Goal: Find specific page/section: Find specific page/section

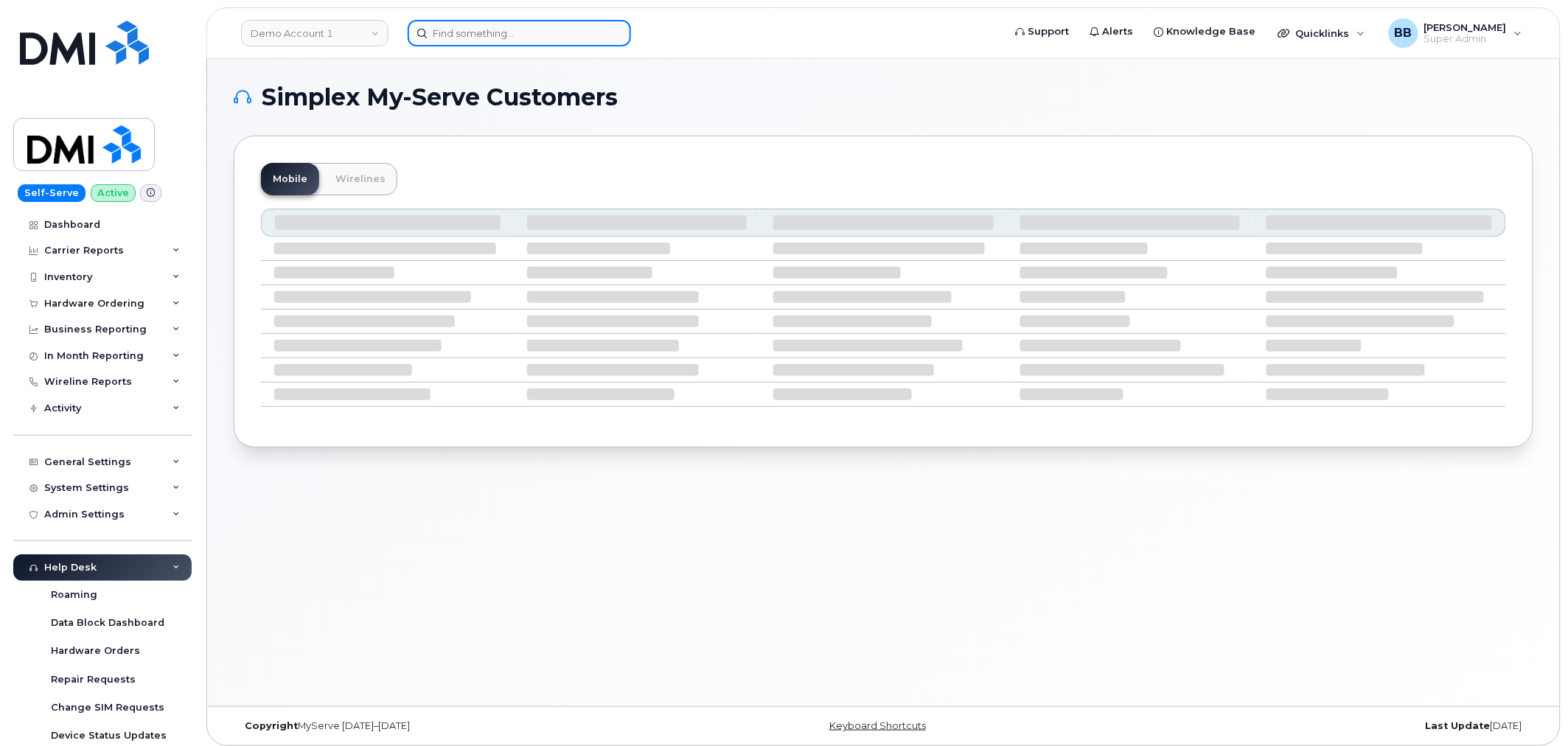
click at [482, 30] on input at bounding box center [519, 33] width 224 height 26
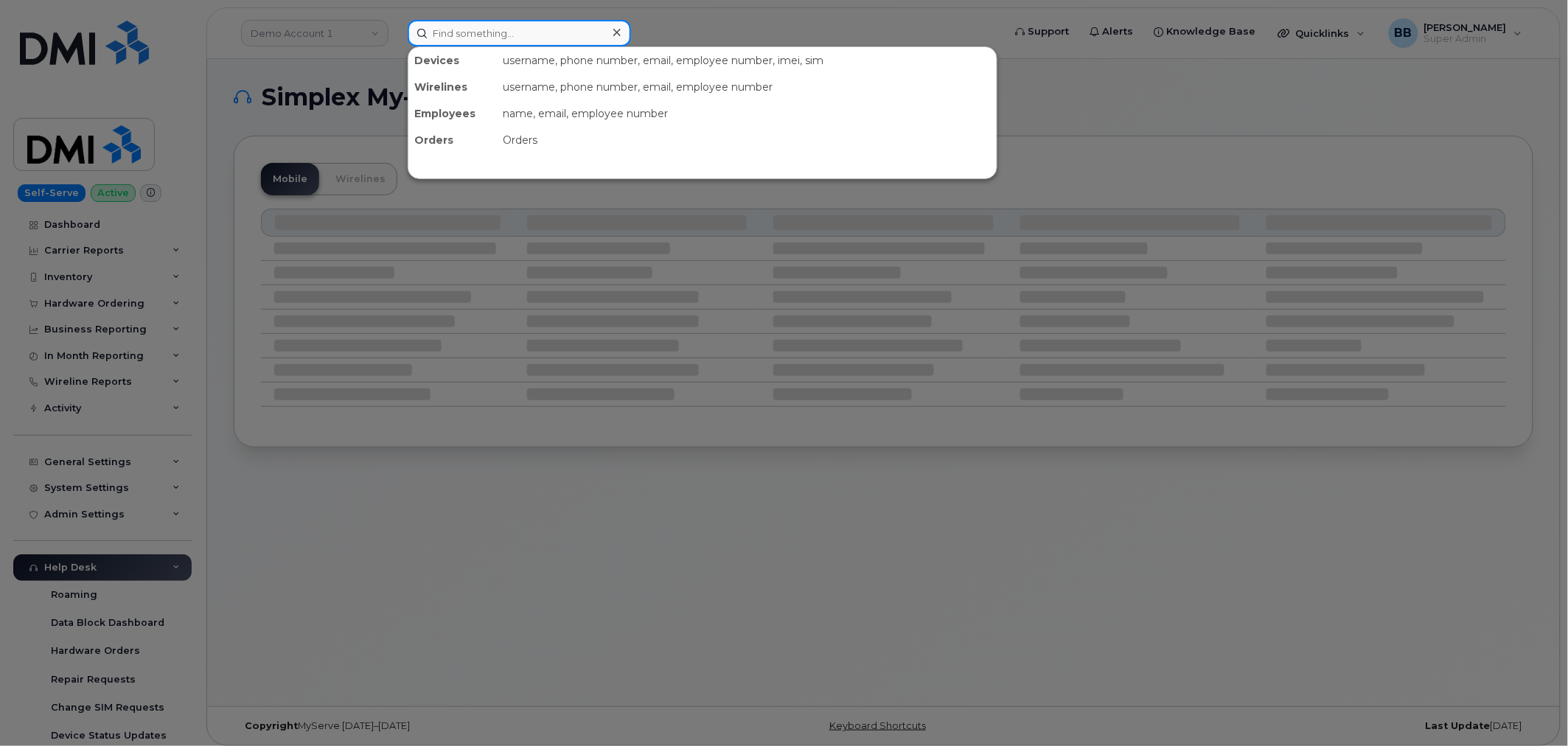
paste input "[PERSON_NAME]"
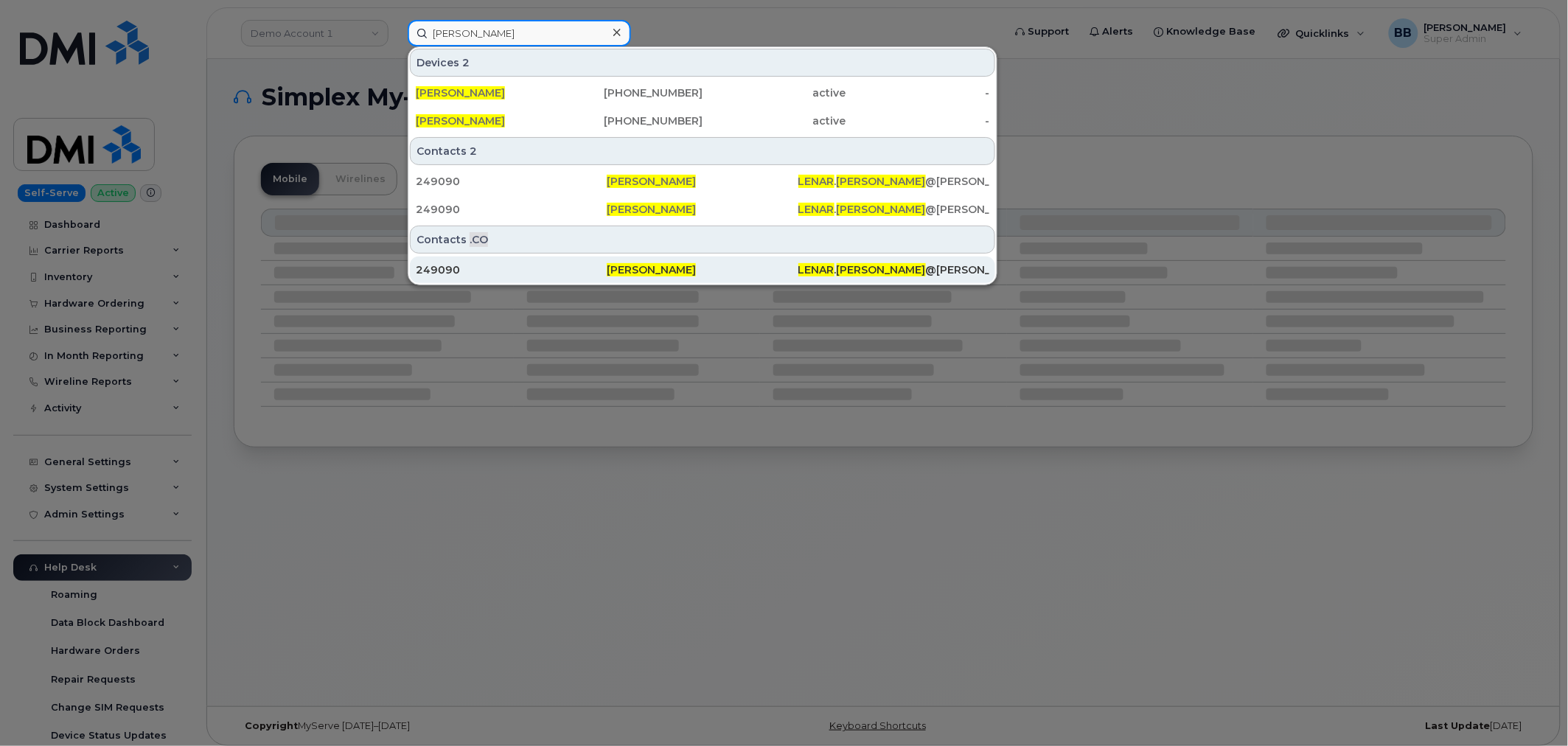
type input "[PERSON_NAME]"
click at [440, 271] on div "249090" at bounding box center [511, 270] width 191 height 15
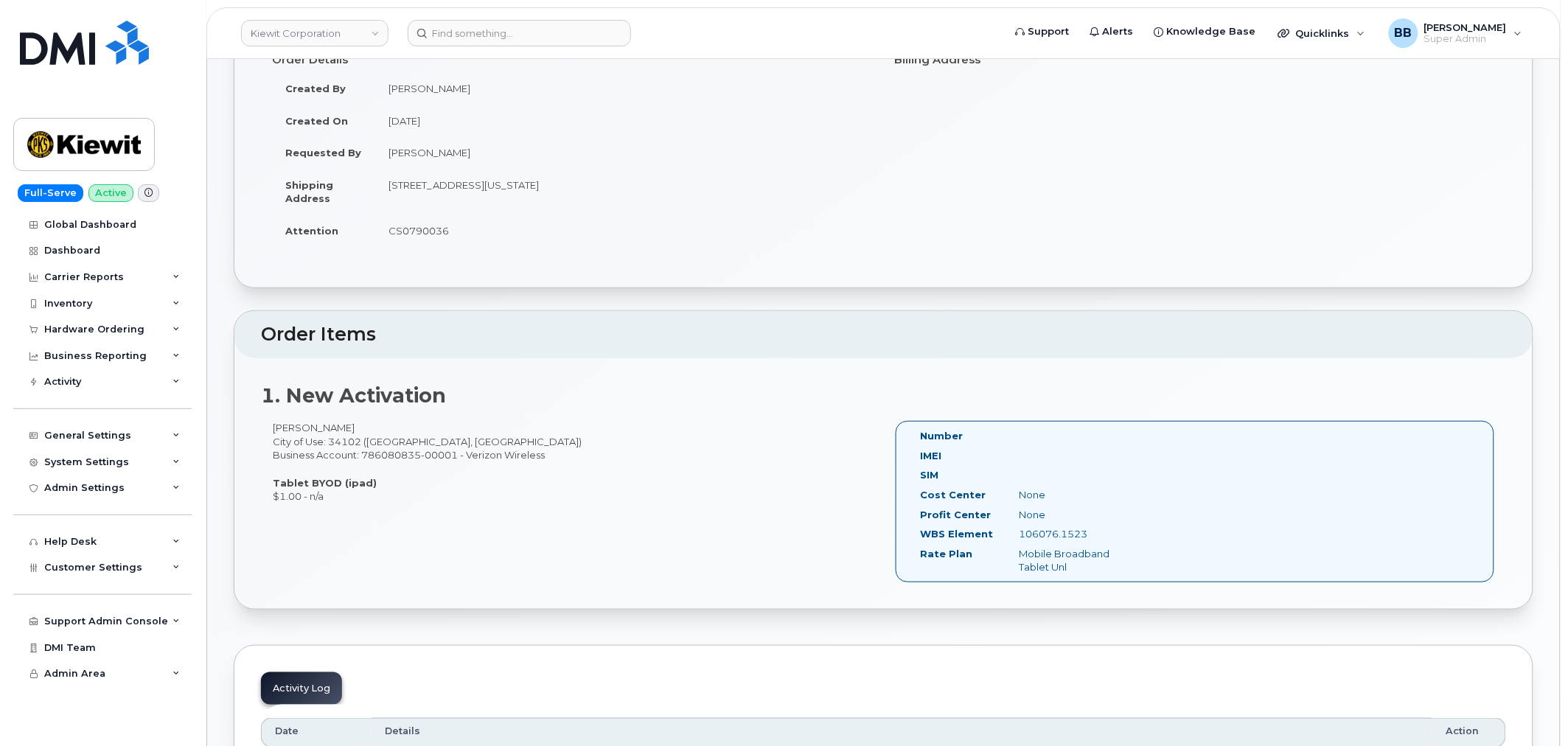
scroll to position [127, 0]
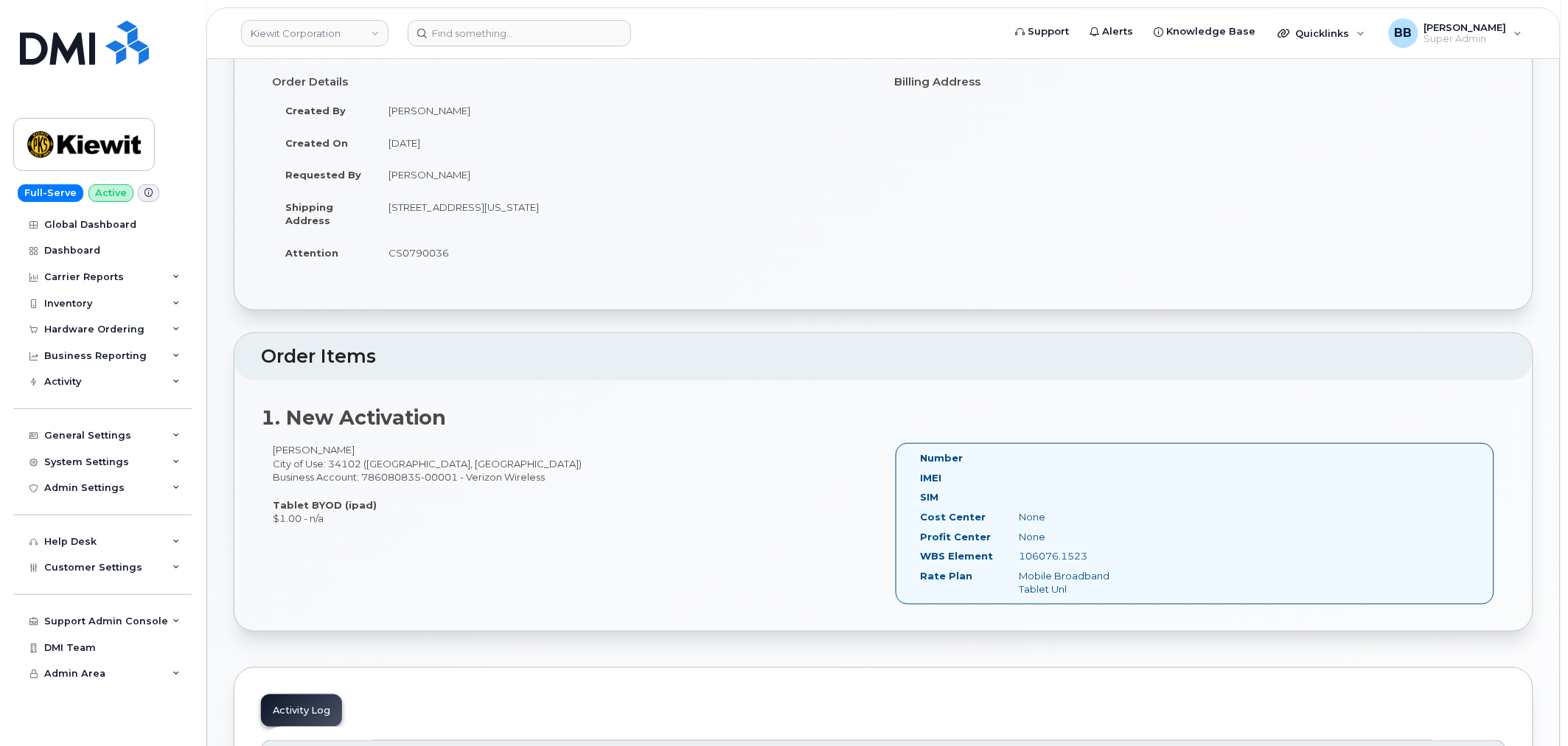
click at [960, 461] on label "Number" at bounding box center [942, 458] width 43 height 14
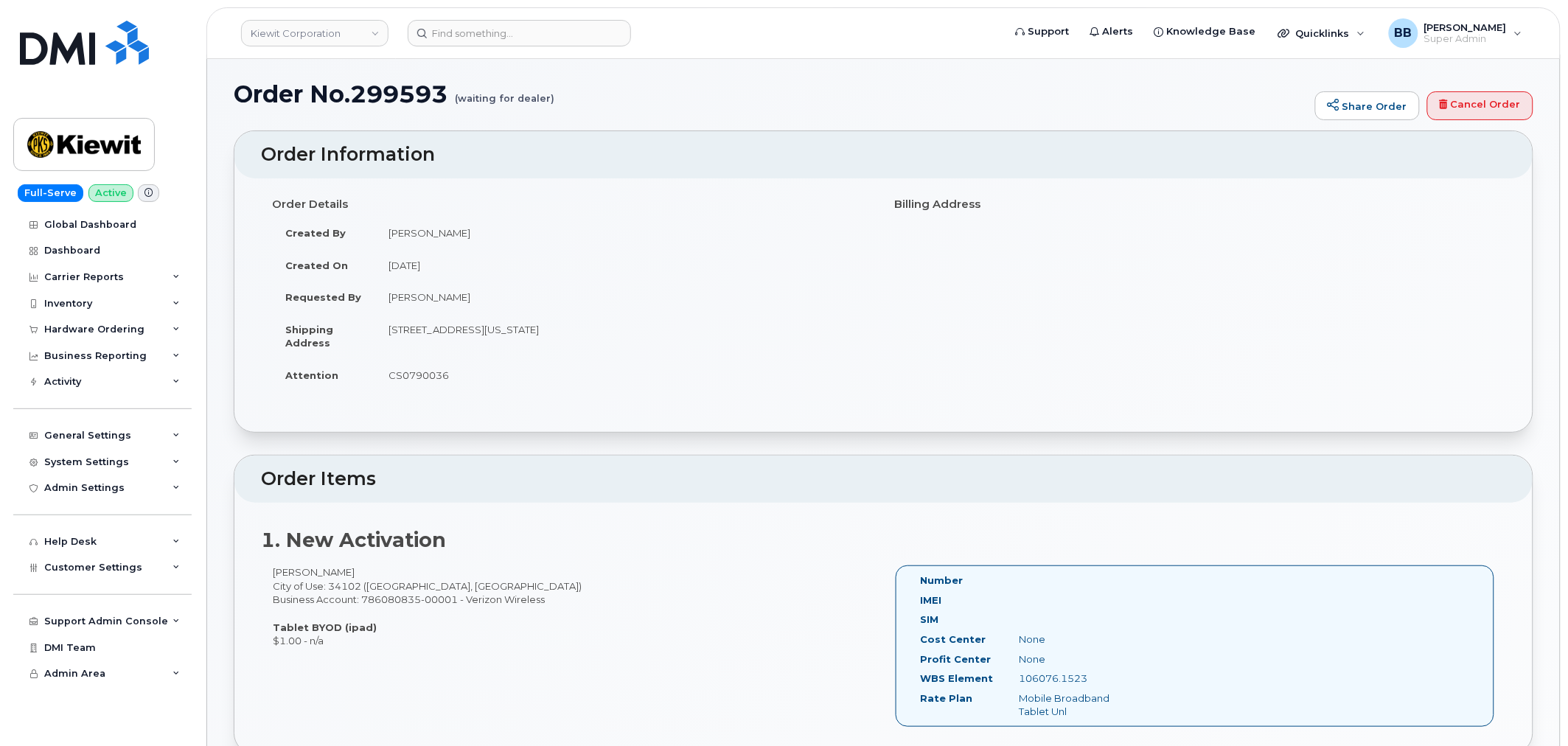
scroll to position [0, 0]
